Goal: Task Accomplishment & Management: Manage account settings

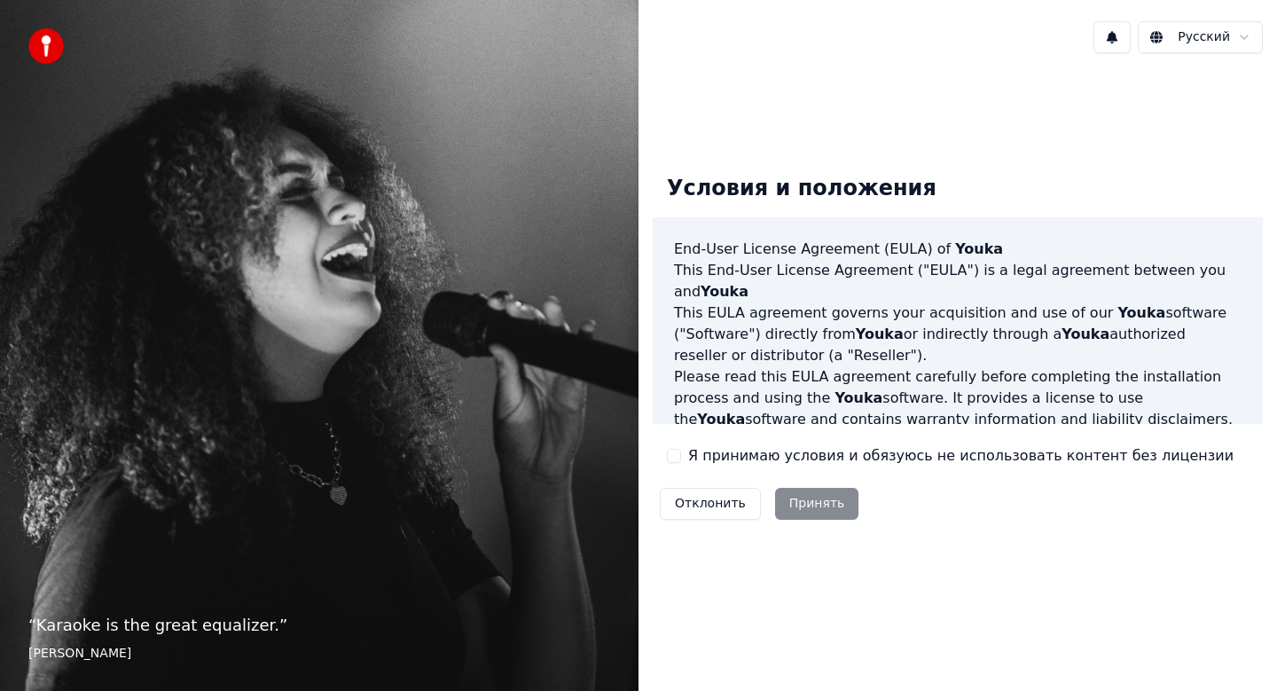
click at [761, 448] on label "Я принимаю условия и обязуюсь не использовать контент без лицензии" at bounding box center [960, 455] width 545 height 21
click at [681, 449] on button "Я принимаю условия и обязуюсь не использовать контент без лицензии" at bounding box center [674, 456] width 14 height 14
click at [780, 490] on button "Принять" at bounding box center [817, 504] width 84 height 32
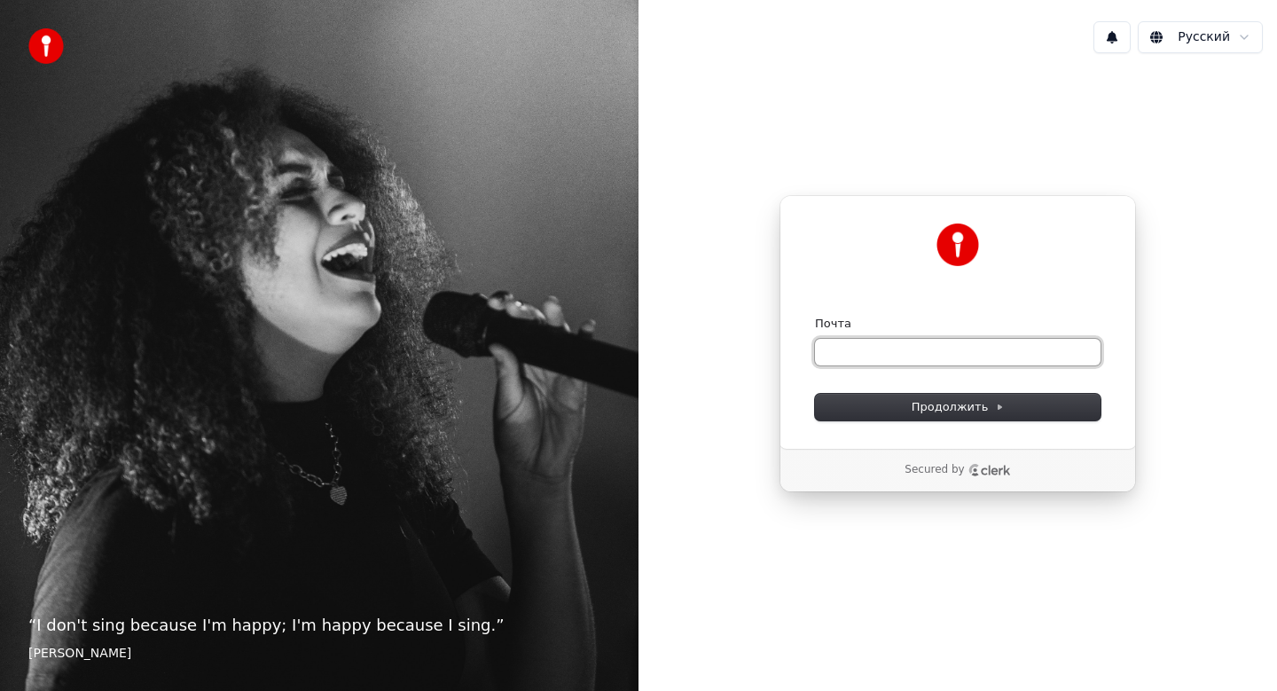
click at [912, 356] on input "Почта" at bounding box center [958, 352] width 286 height 27
type input "*"
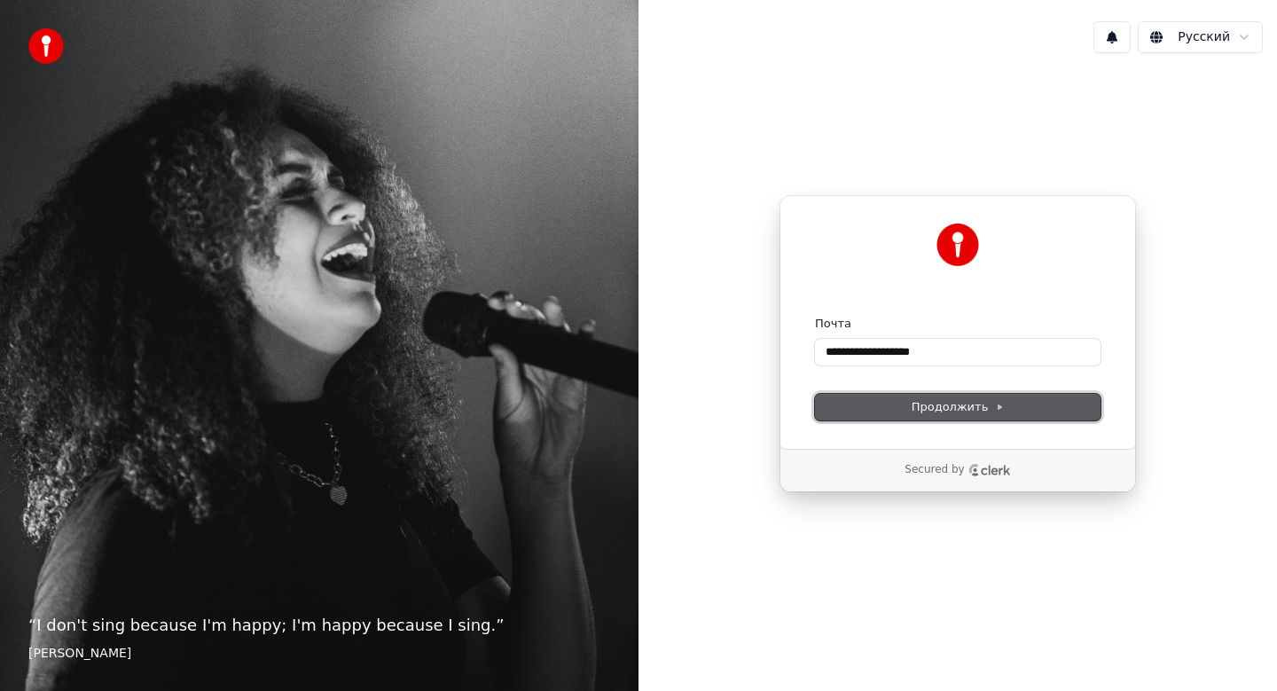
click at [915, 407] on span "Продолжить" at bounding box center [958, 407] width 93 height 16
type input "**********"
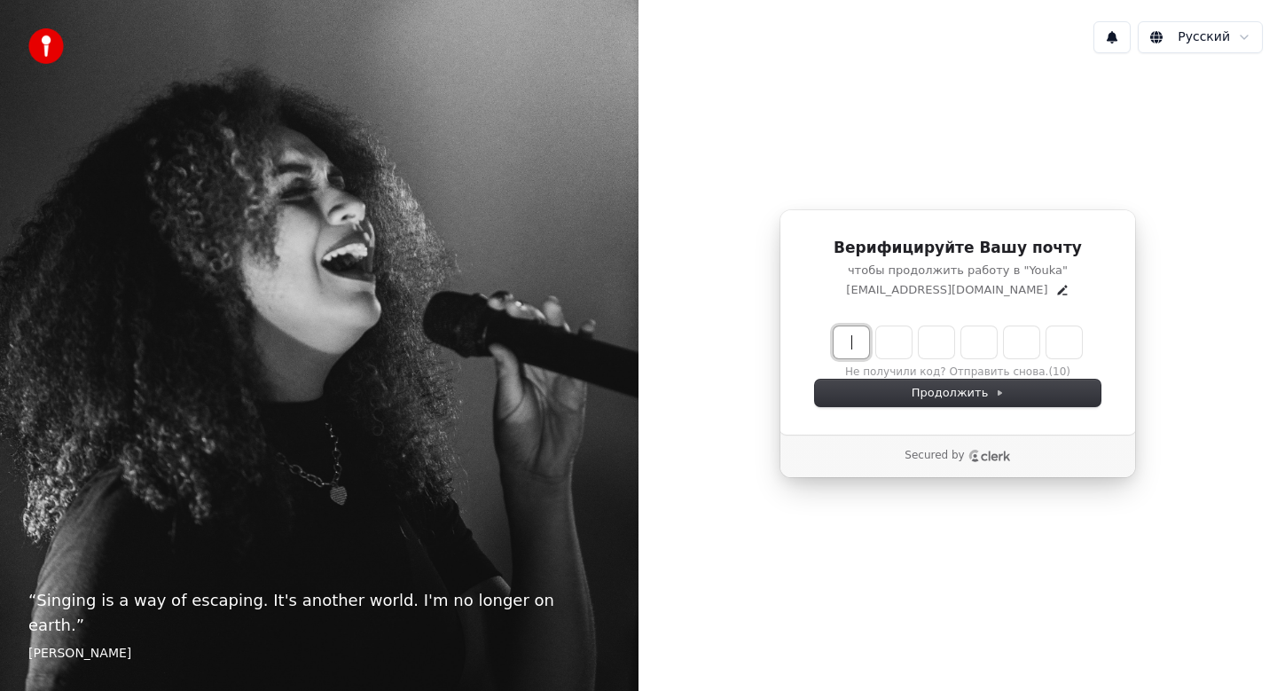
click at [859, 343] on input "Enter verification code" at bounding box center [976, 342] width 284 height 32
click at [890, 340] on input "**" at bounding box center [976, 342] width 284 height 32
click at [901, 343] on input "**" at bounding box center [976, 342] width 284 height 32
click at [919, 343] on input "**" at bounding box center [976, 342] width 284 height 32
type input "******"
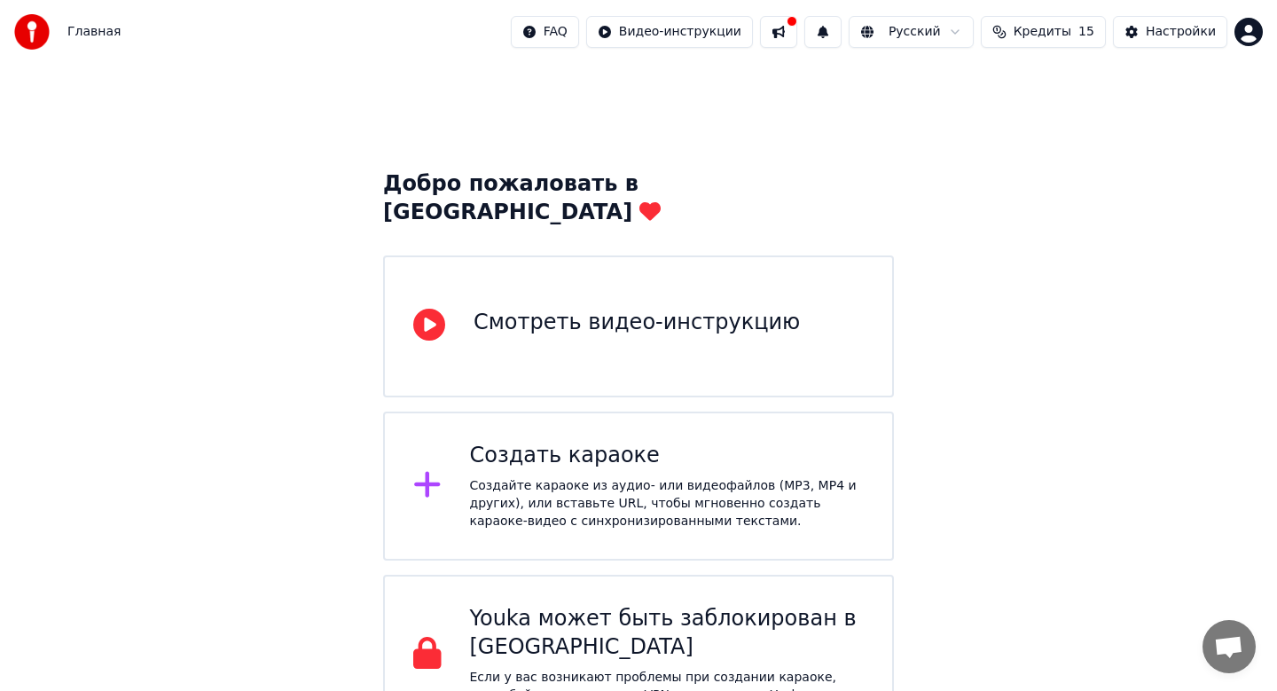
scroll to position [15, 0]
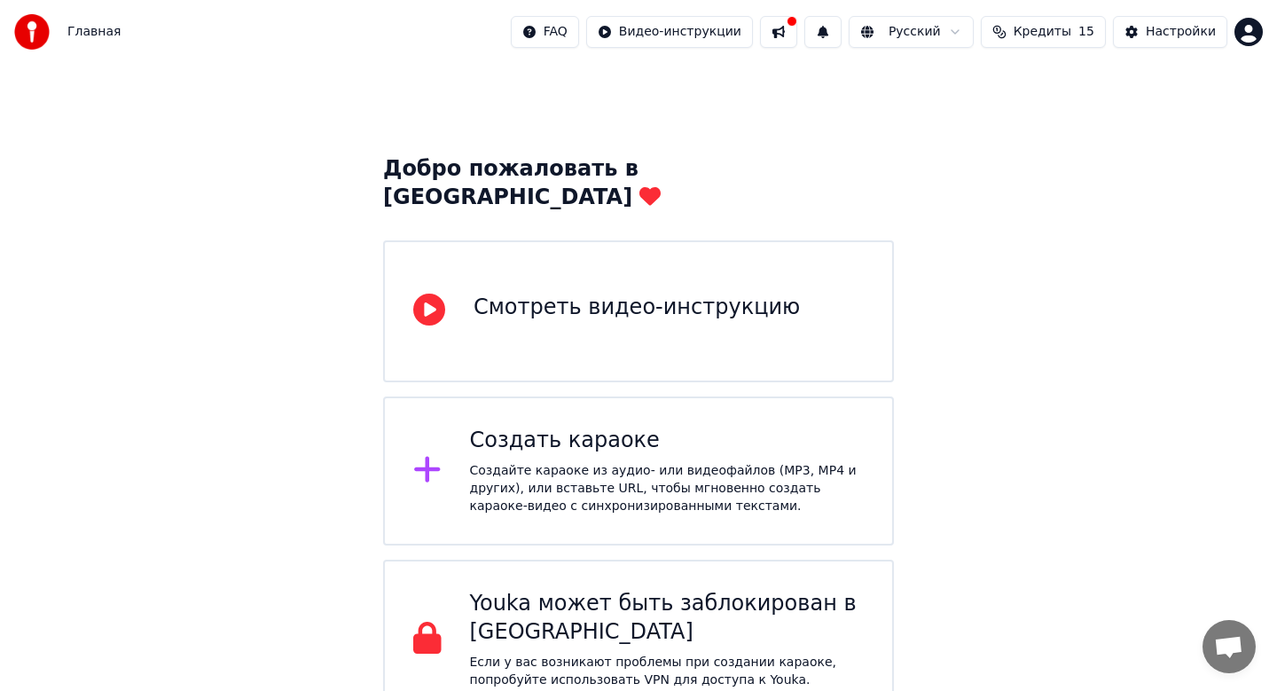
click at [589, 427] on div "Создать караоке" at bounding box center [667, 441] width 395 height 28
click at [787, 31] on button at bounding box center [778, 32] width 37 height 32
click at [787, 32] on button at bounding box center [778, 32] width 37 height 32
click at [1237, 34] on html "Главная FAQ Видео-инструкции Русский Кредиты 15 Настройки Добро пожаловать в Yo…" at bounding box center [638, 352] width 1277 height 734
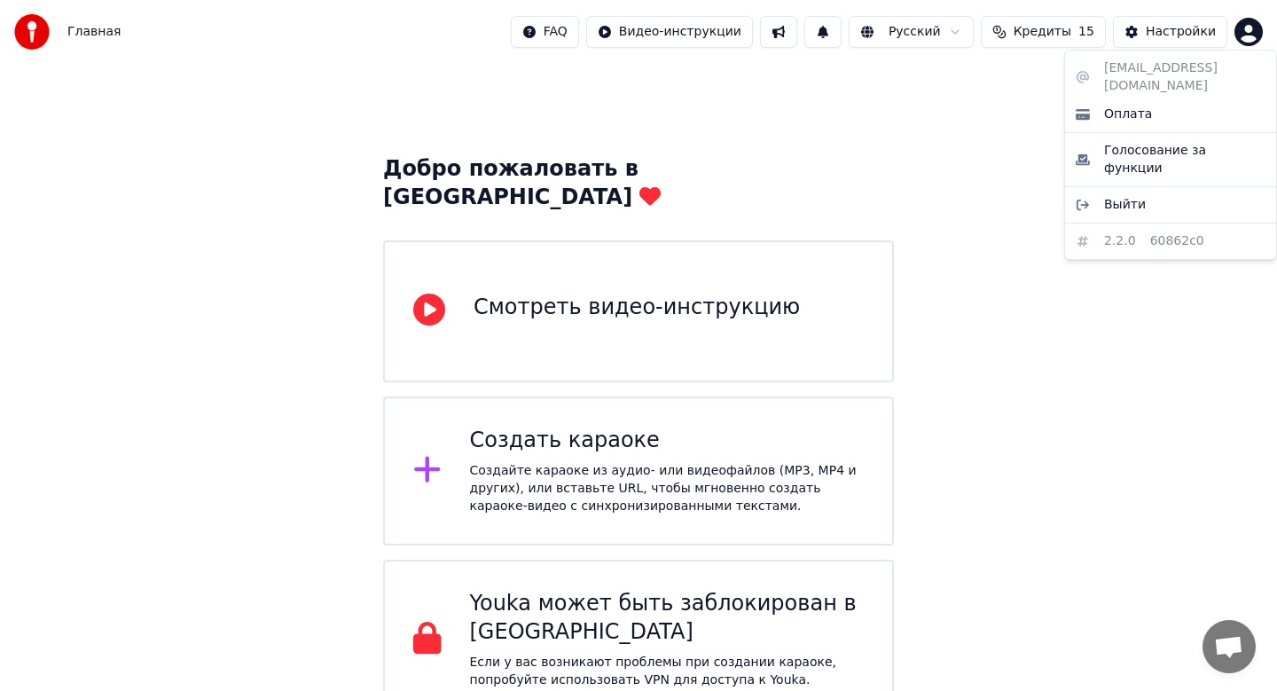
click at [970, 117] on html "Главная FAQ Видео-инструкции Русский Кредиты 15 Настройки Добро пожаловать в Yo…" at bounding box center [638, 352] width 1277 height 734
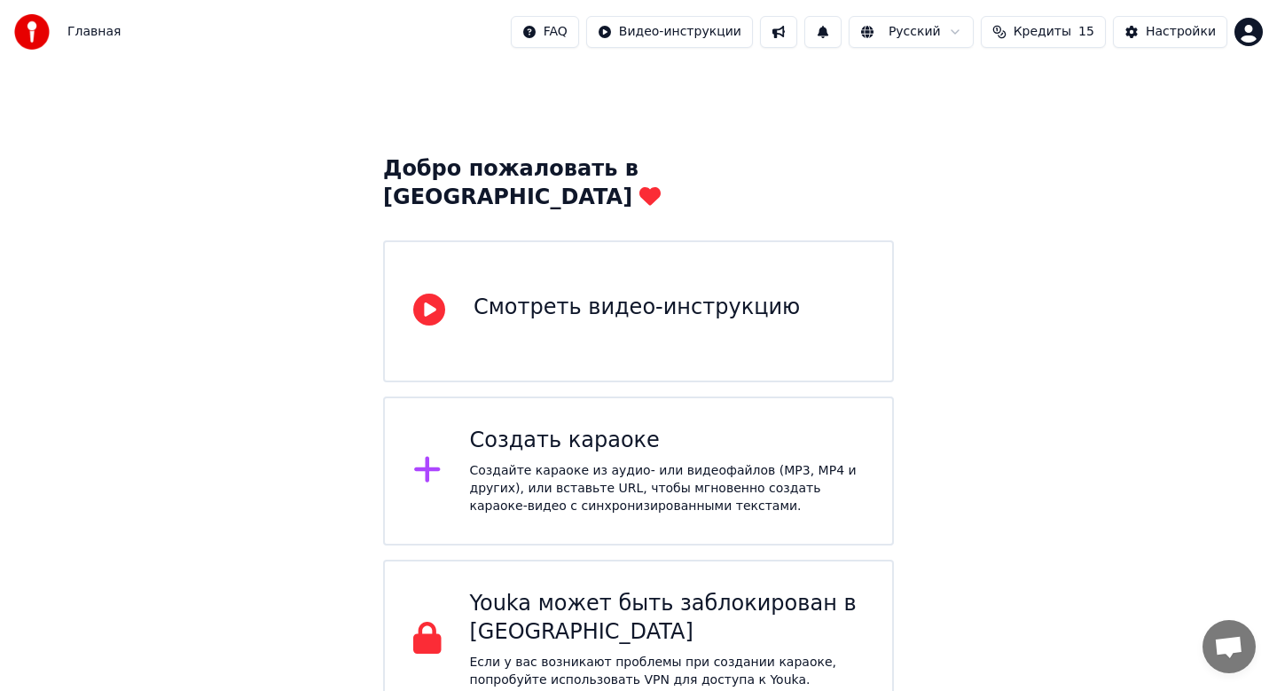
click at [607, 294] on div "Смотреть видео-инструкцию" at bounding box center [637, 308] width 326 height 28
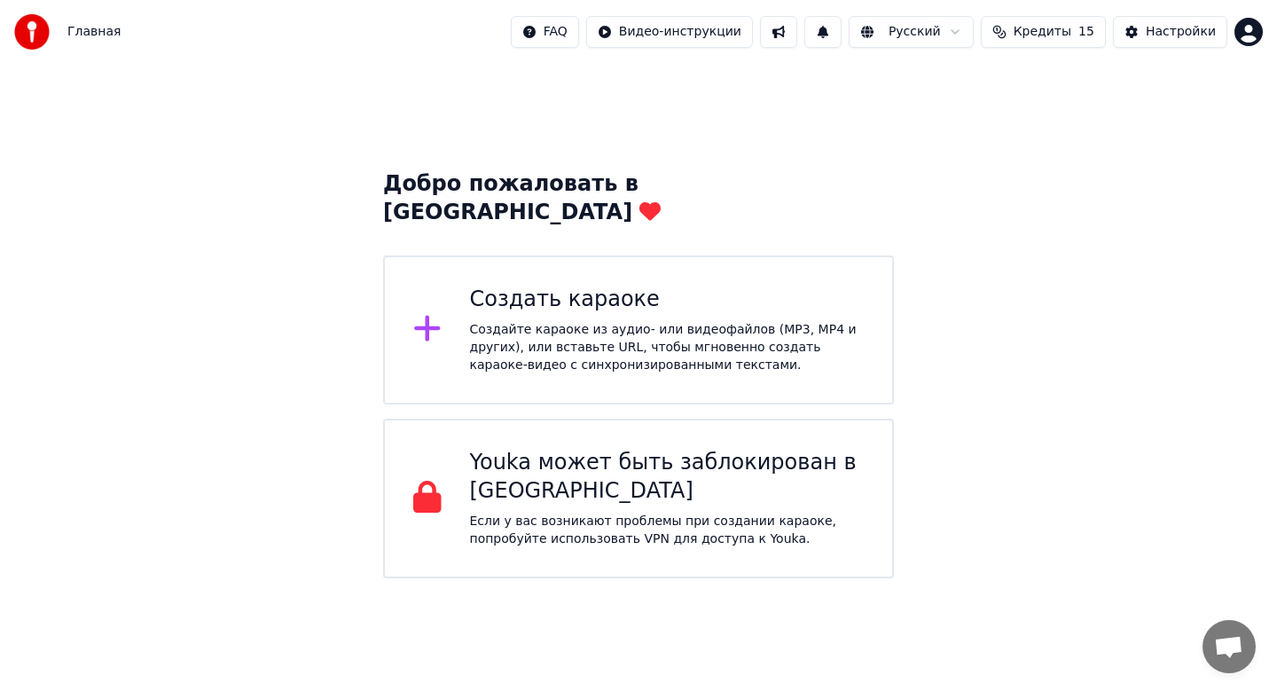
click at [986, 186] on div "Добро пожаловать в Youka Создать караоке Создайте караоке из аудио- или видеофа…" at bounding box center [638, 321] width 1277 height 514
click at [1131, 27] on button "Настройки" at bounding box center [1170, 32] width 114 height 32
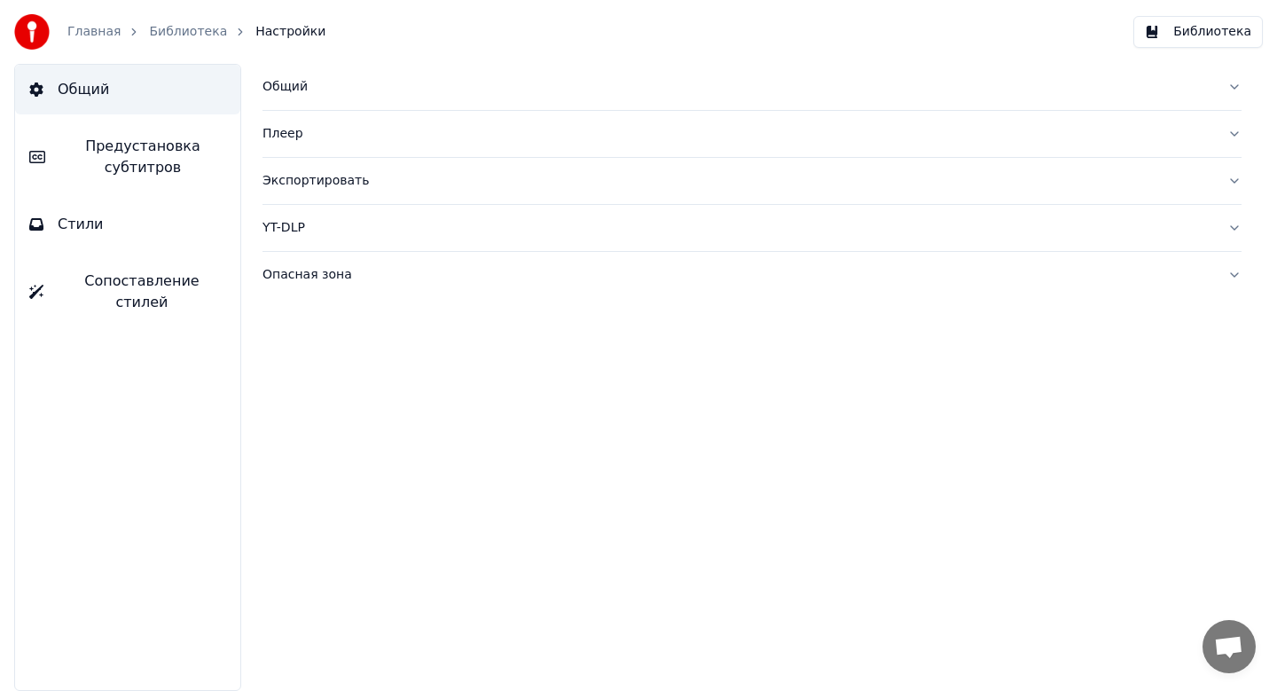
click at [473, 138] on div "Плеер" at bounding box center [737, 134] width 951 height 18
click at [39, 34] on img at bounding box center [31, 31] width 35 height 35
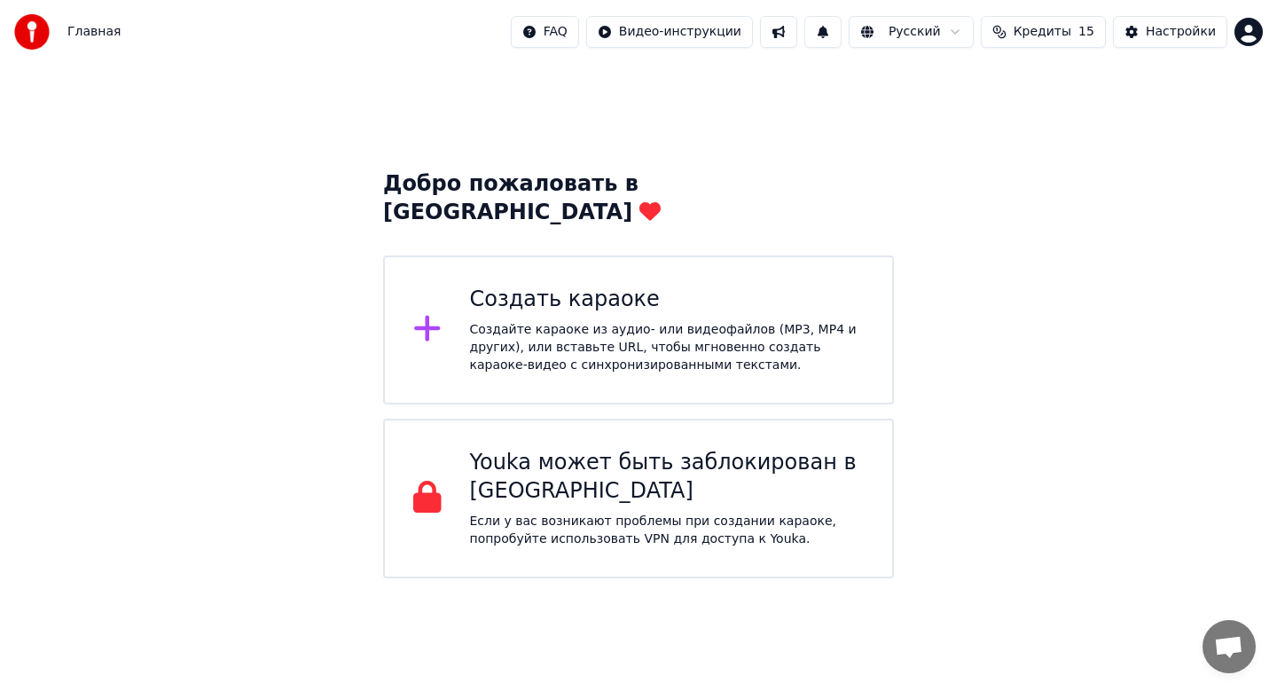
click at [90, 30] on span "Главная" at bounding box center [93, 32] width 53 height 18
click at [1170, 41] on button "Настройки" at bounding box center [1170, 32] width 114 height 32
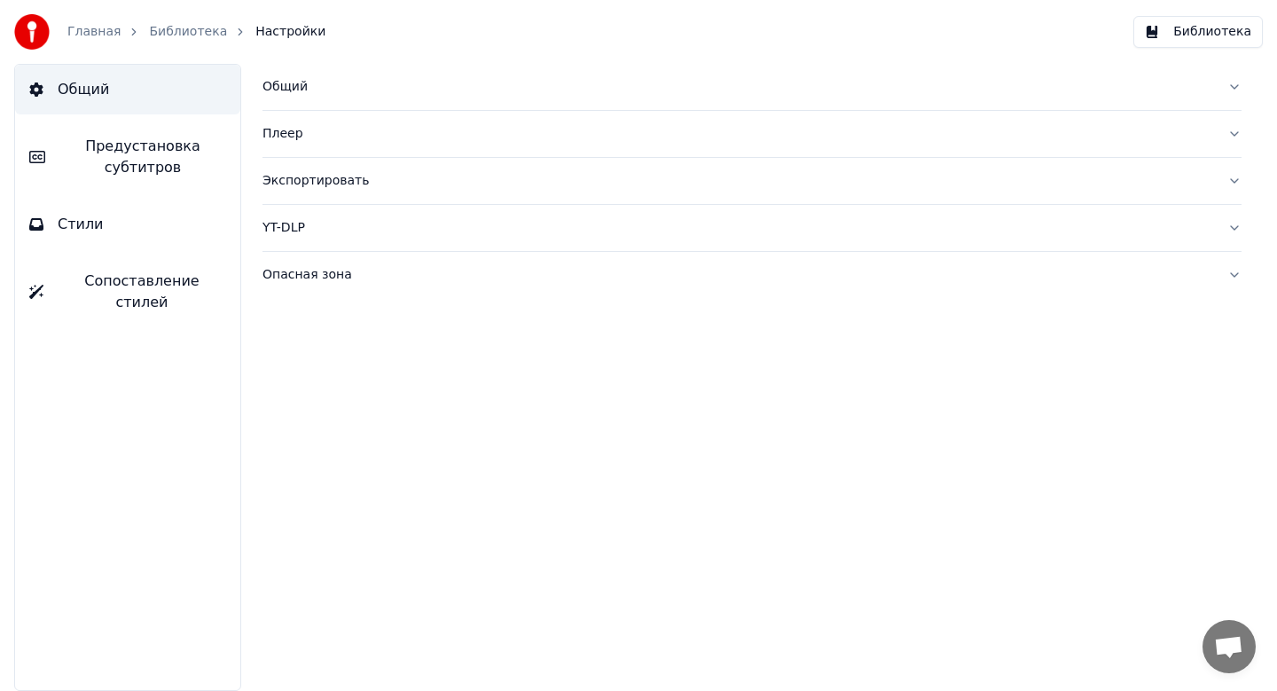
click at [204, 37] on link "Библиотека" at bounding box center [188, 32] width 78 height 18
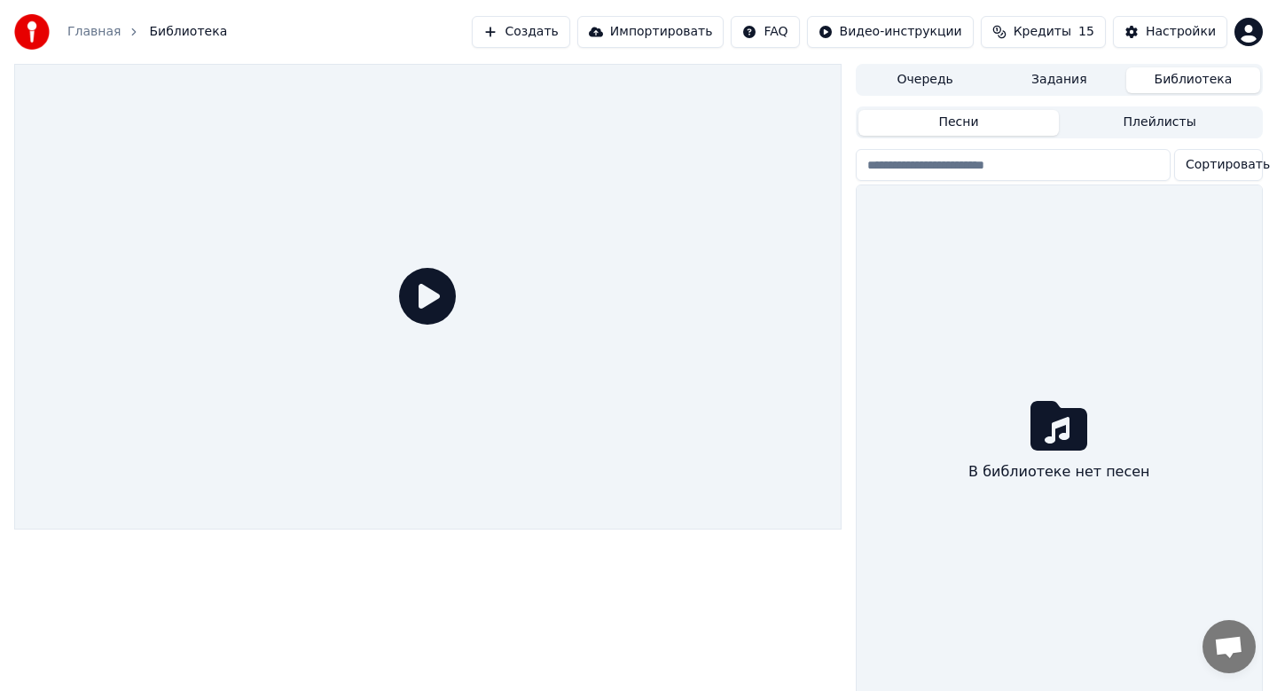
click at [1081, 118] on button "Плейлисты" at bounding box center [1159, 123] width 201 height 26
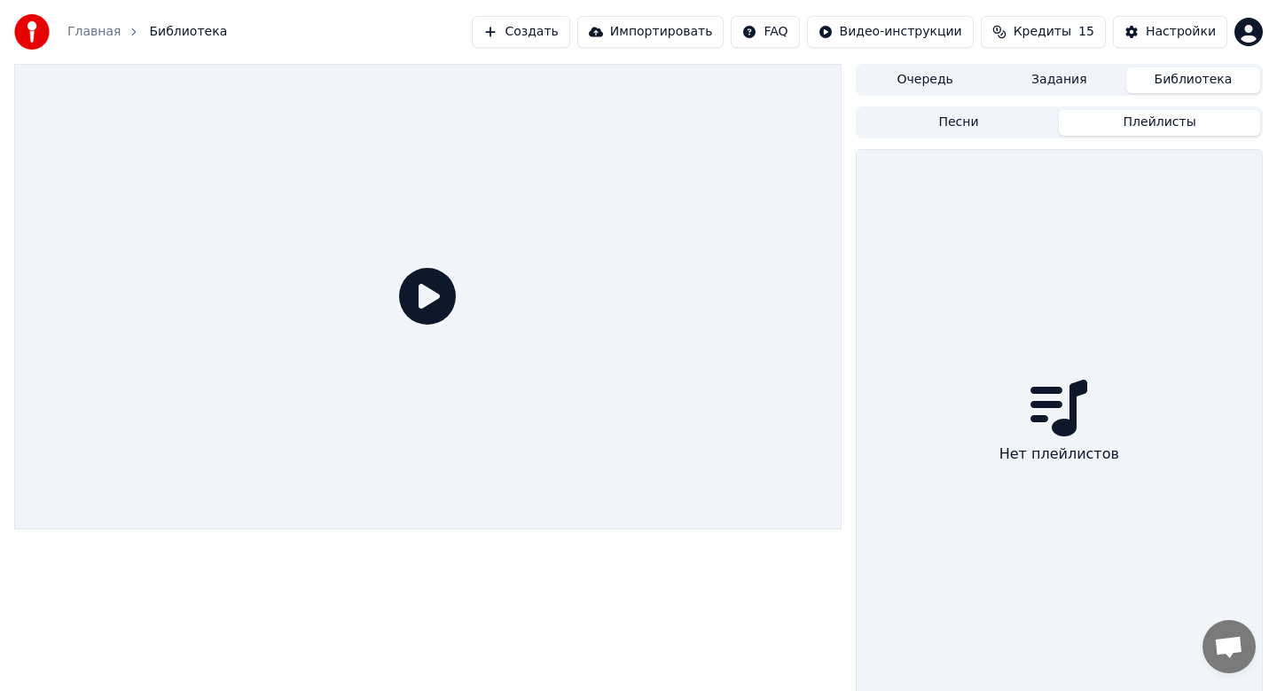
click at [1050, 59] on div "Главная Библиотека Создать Импортировать FAQ Видео-инструкции Кредиты 15 Настро…" at bounding box center [638, 32] width 1277 height 64
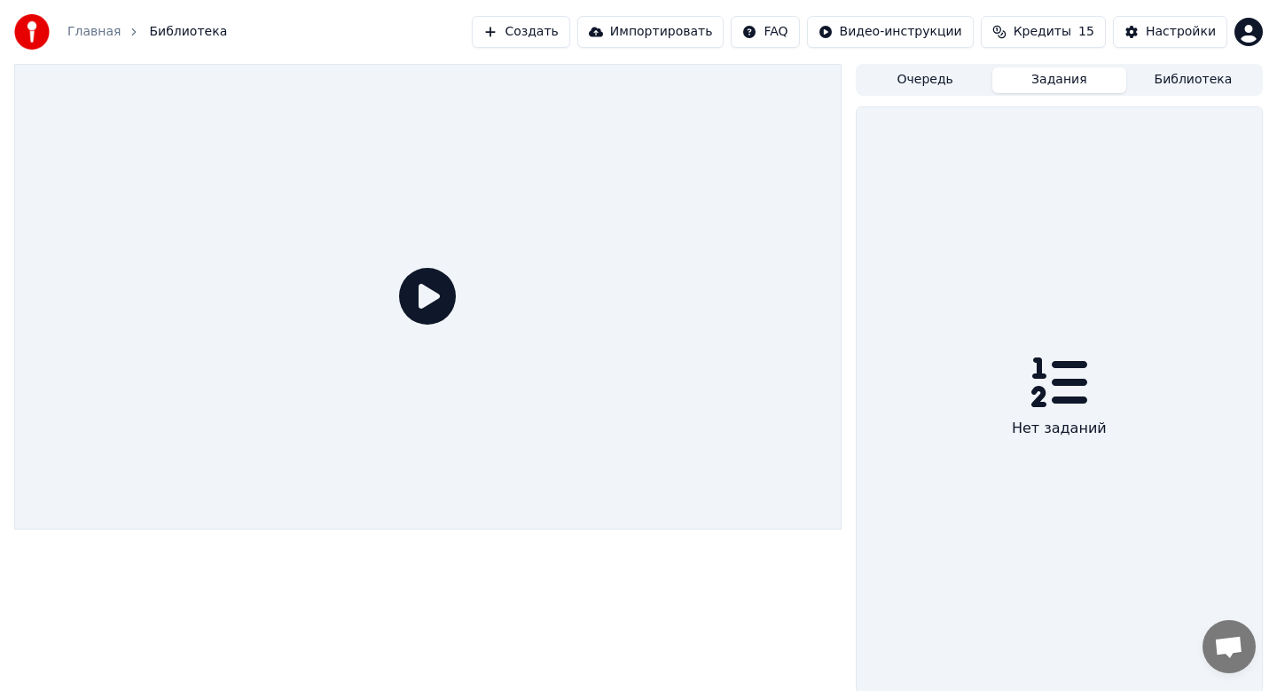
click at [1049, 74] on button "Задания" at bounding box center [1059, 80] width 134 height 26
click at [961, 74] on button "Очередь" at bounding box center [925, 80] width 134 height 26
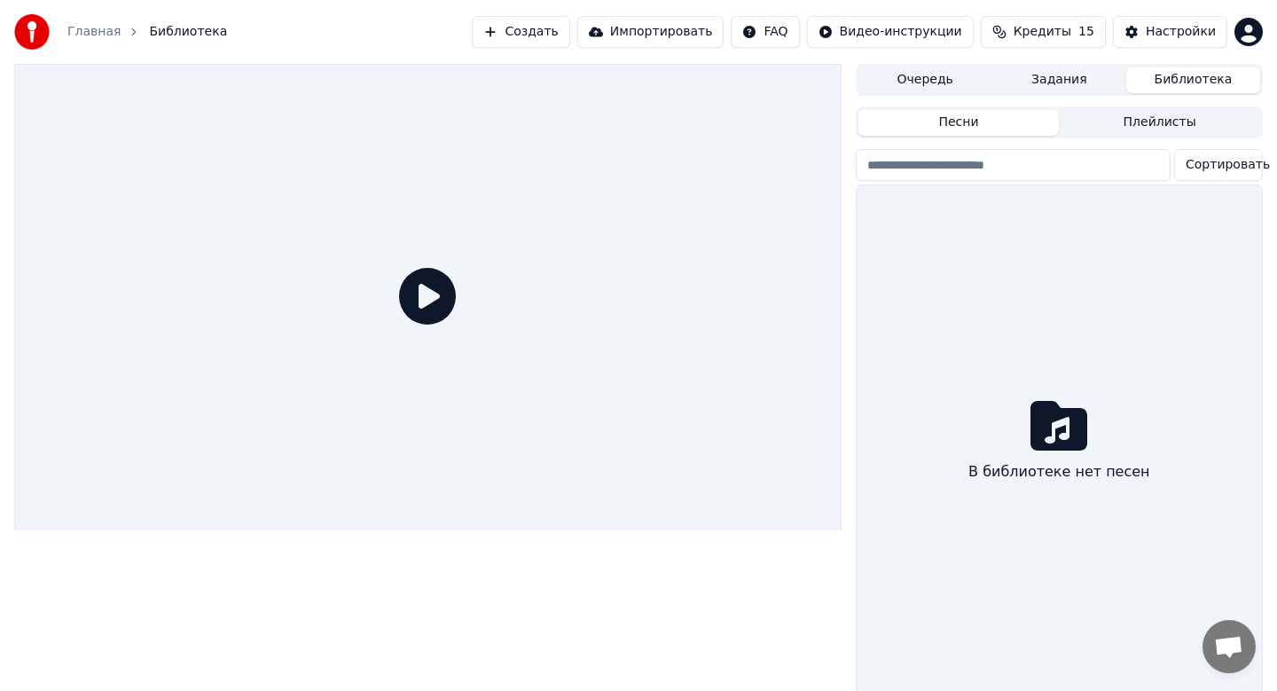
click at [1194, 82] on button "Библиотека" at bounding box center [1193, 80] width 134 height 26
